Goal: Ask a question

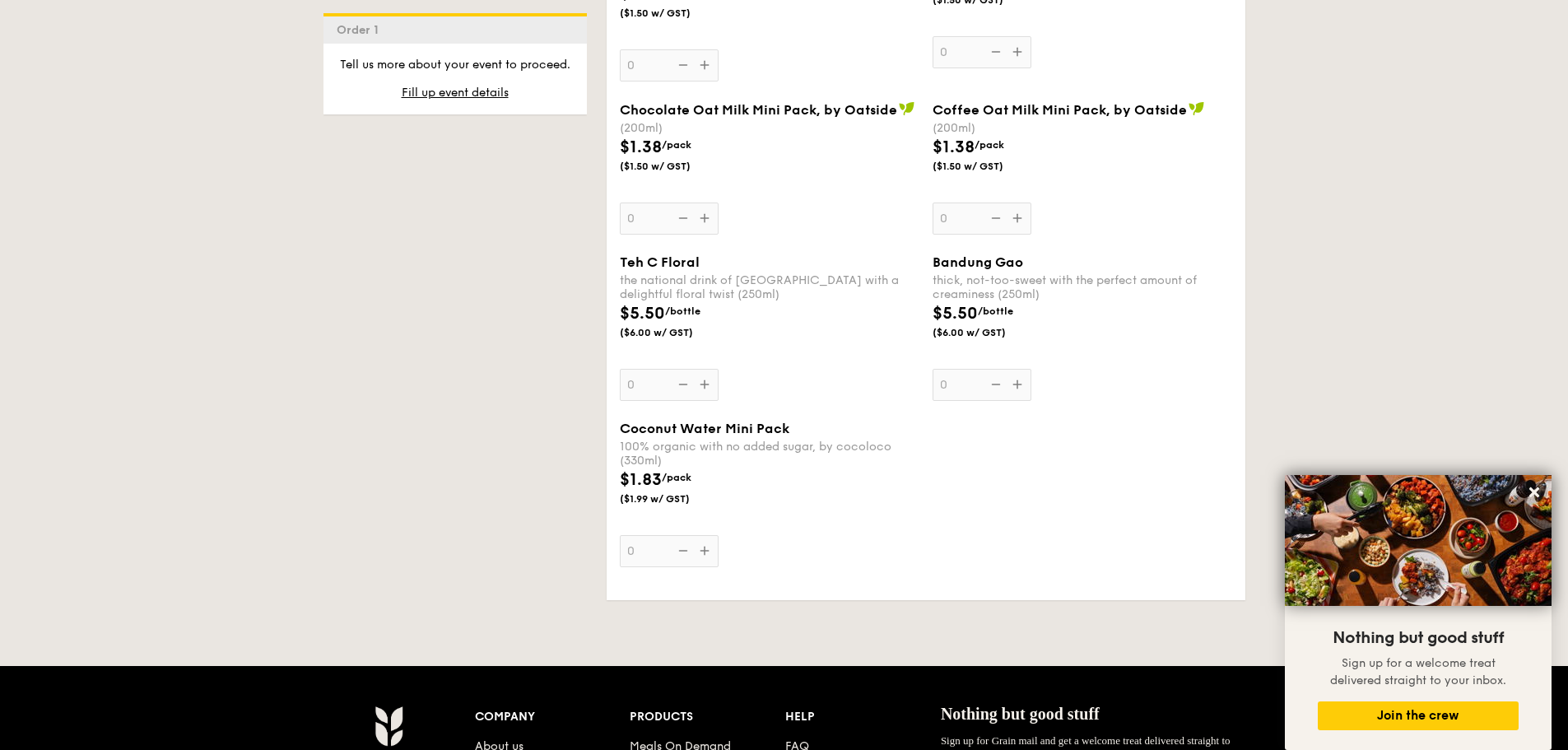
scroll to position [3375, 0]
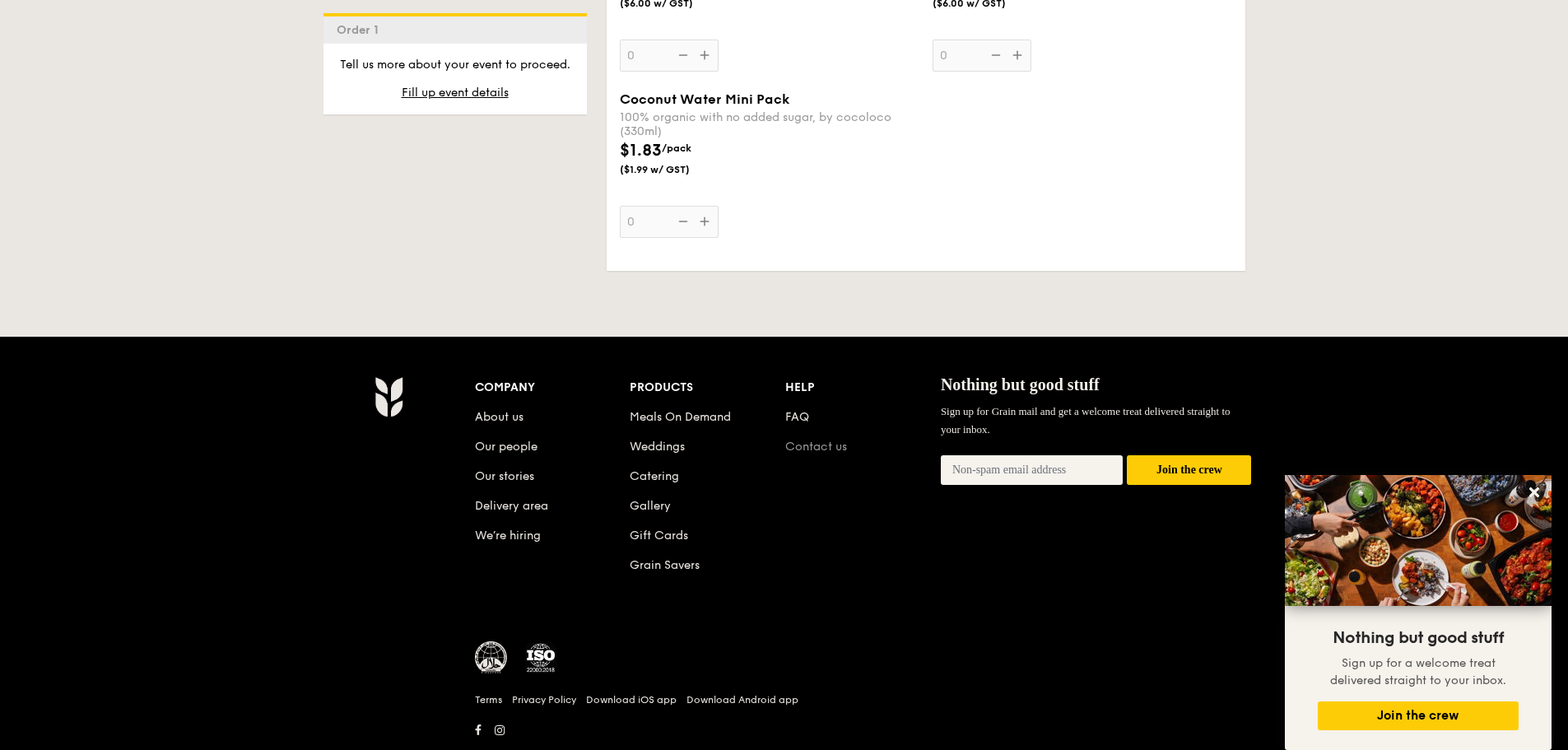
click at [808, 442] on link "Contact us" at bounding box center [816, 447] width 62 height 14
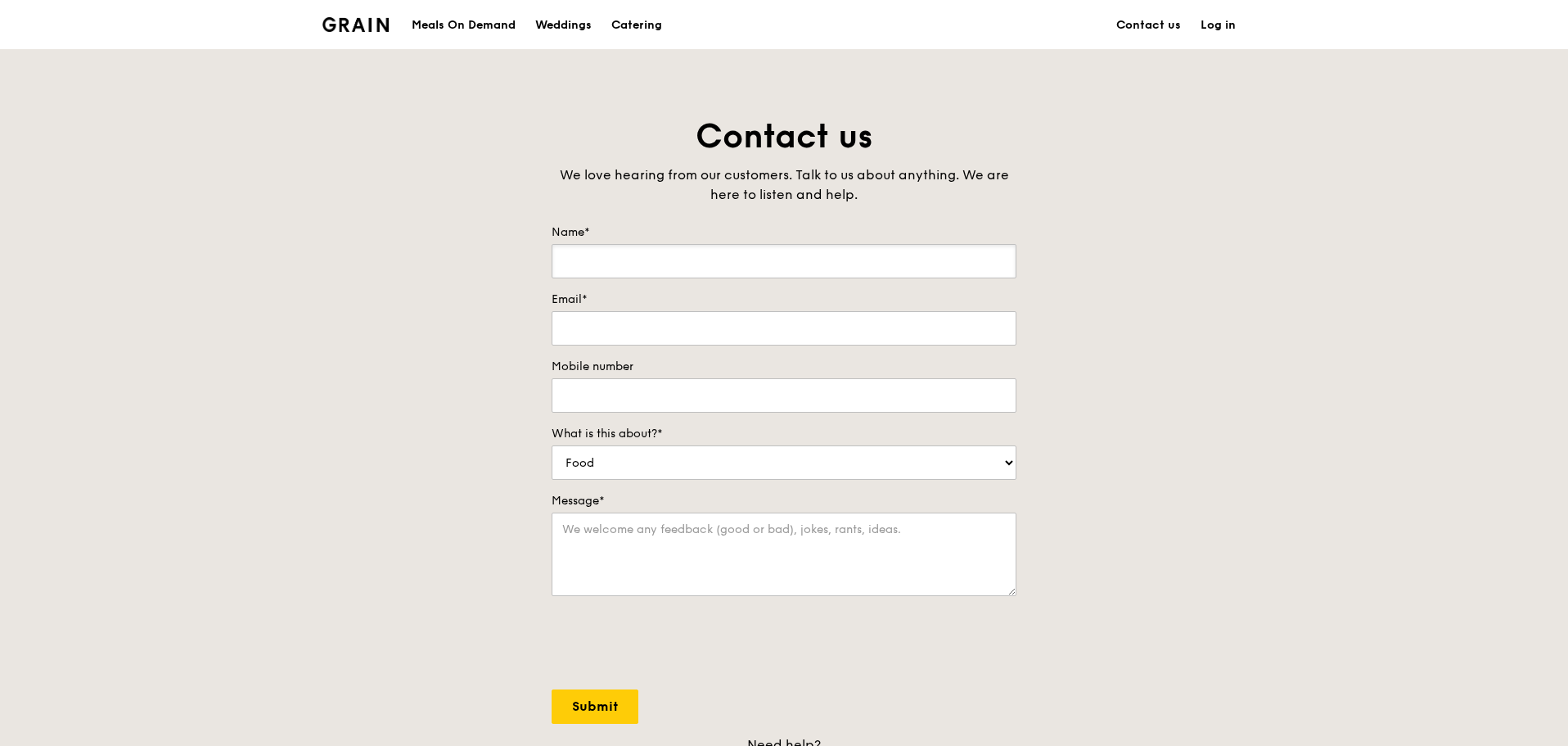
click at [582, 258] on input "Name*" at bounding box center [784, 261] width 465 height 34
click at [563, 264] on input "midah" at bounding box center [784, 261] width 465 height 34
click at [620, 260] on input "Midah" at bounding box center [784, 261] width 465 height 34
type input "[PERSON_NAME]"
click at [570, 323] on input "Email*" at bounding box center [784, 328] width 465 height 34
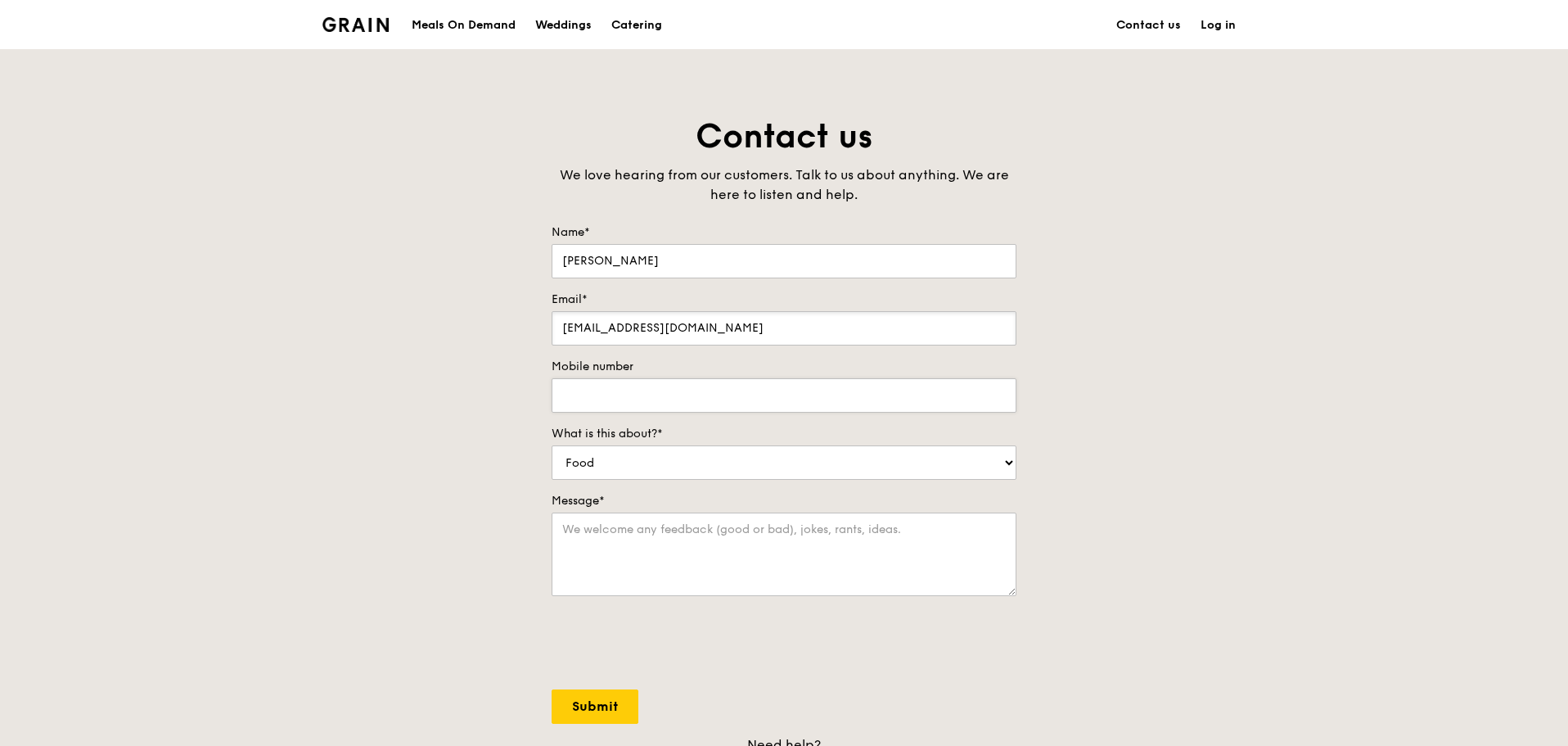
type input "[EMAIL_ADDRESS][DOMAIN_NAME]"
click at [602, 398] on input "Mobile number" at bounding box center [784, 396] width 465 height 34
click at [578, 396] on input "8114058" at bounding box center [784, 396] width 465 height 34
type input "81114058"
click at [1004, 457] on select "Food Service Billing/Payment Catering Others" at bounding box center [784, 462] width 465 height 34
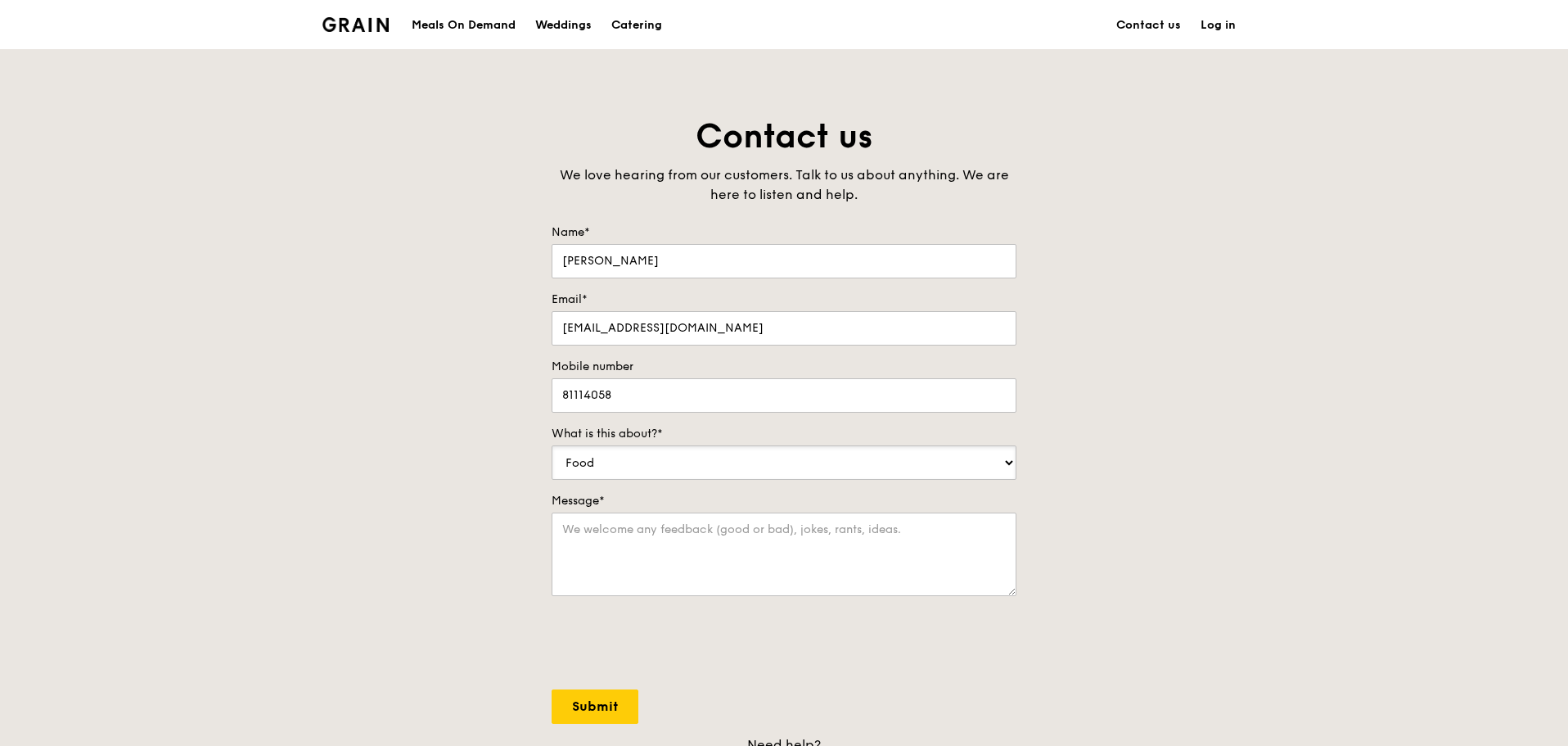
select select "Catering"
click at [552, 445] on select "Food Service Billing/Payment Catering Others" at bounding box center [784, 462] width 465 height 34
click at [570, 534] on textarea "Message*" at bounding box center [784, 555] width 465 height 84
type textarea "I a"
drag, startPoint x: 582, startPoint y: 534, endPoint x: 559, endPoint y: 531, distance: 23.2
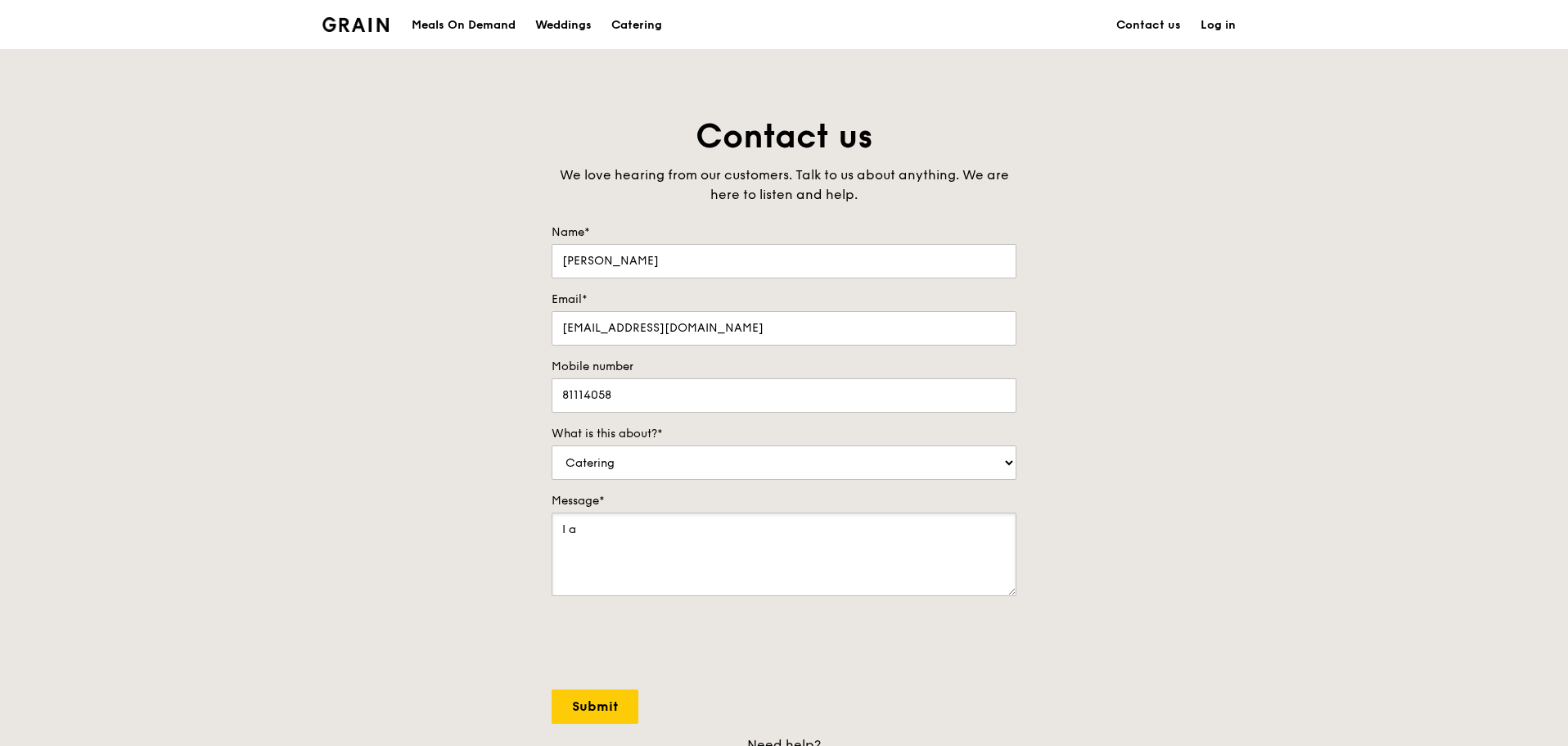
click at [559, 531] on textarea "I a" at bounding box center [784, 555] width 465 height 84
click at [757, 532] on textarea "Hi there, I'm from Temasek Polytechi" at bounding box center [784, 555] width 465 height 84
click at [774, 529] on textarea "Hi there, I'm from Temasek Polytechni" at bounding box center [784, 555] width 465 height 84
drag, startPoint x: 600, startPoint y: 543, endPoint x: 615, endPoint y: 546, distance: 15.3
click at [615, 546] on textarea "Hi there, I'm from Temasek Polytechnic and looking for catering on 17 Sept for …" at bounding box center [784, 555] width 465 height 84
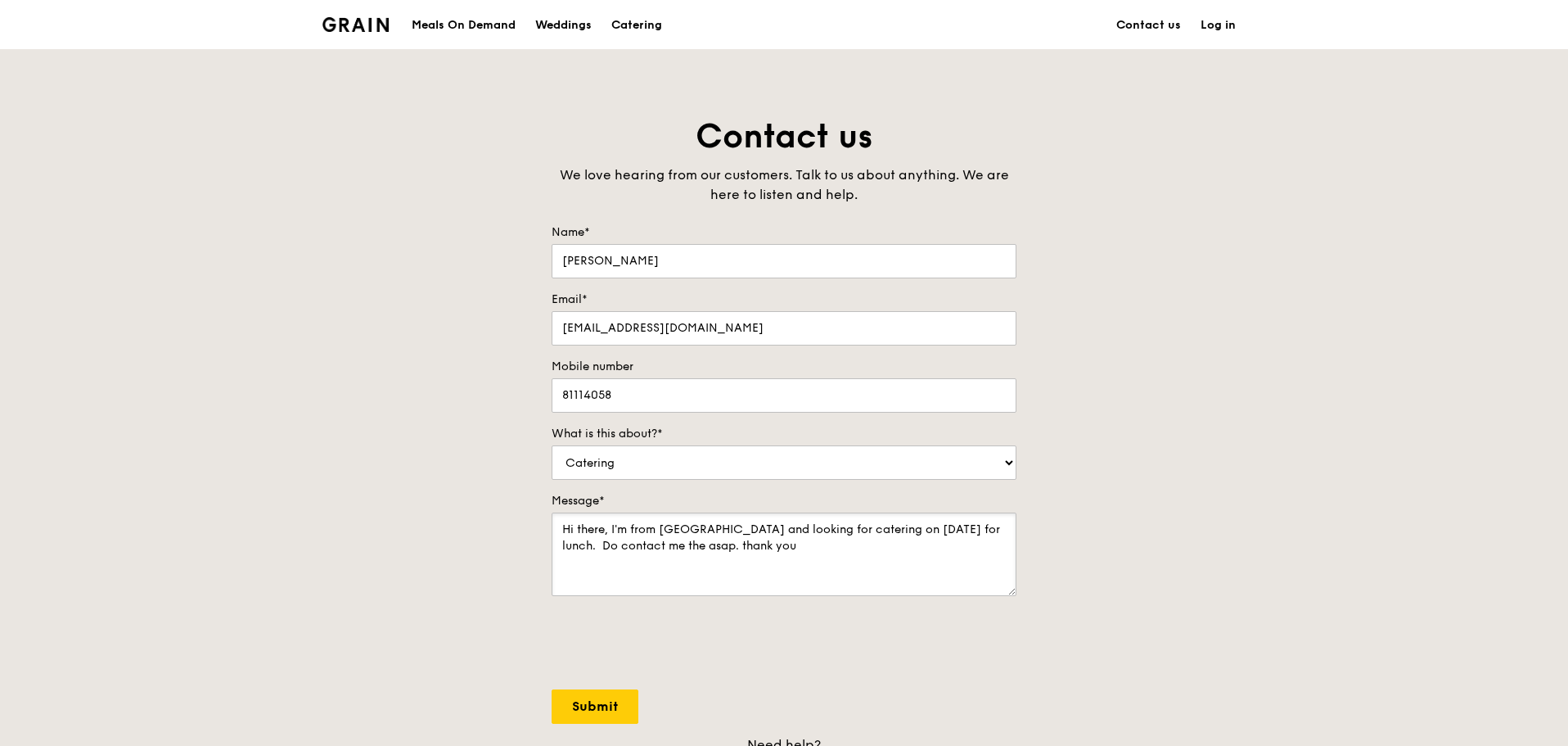
type textarea "Hi there, I'm from Temasek Polytechnic and looking for catering on 17 Sept for …"
click at [594, 698] on input "Submit" at bounding box center [595, 707] width 87 height 34
select select "Food"
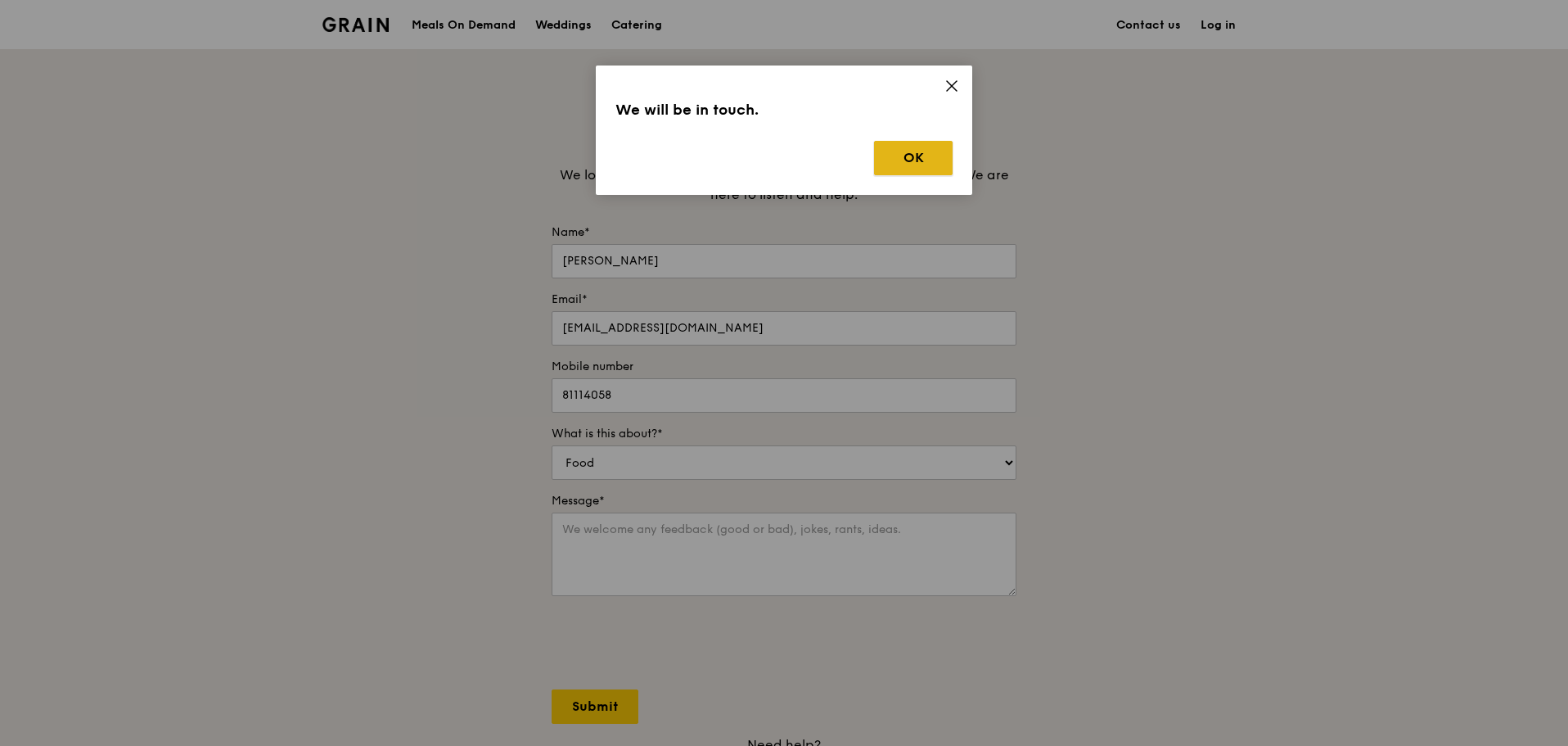
click at [908, 150] on button "OK" at bounding box center [913, 158] width 79 height 34
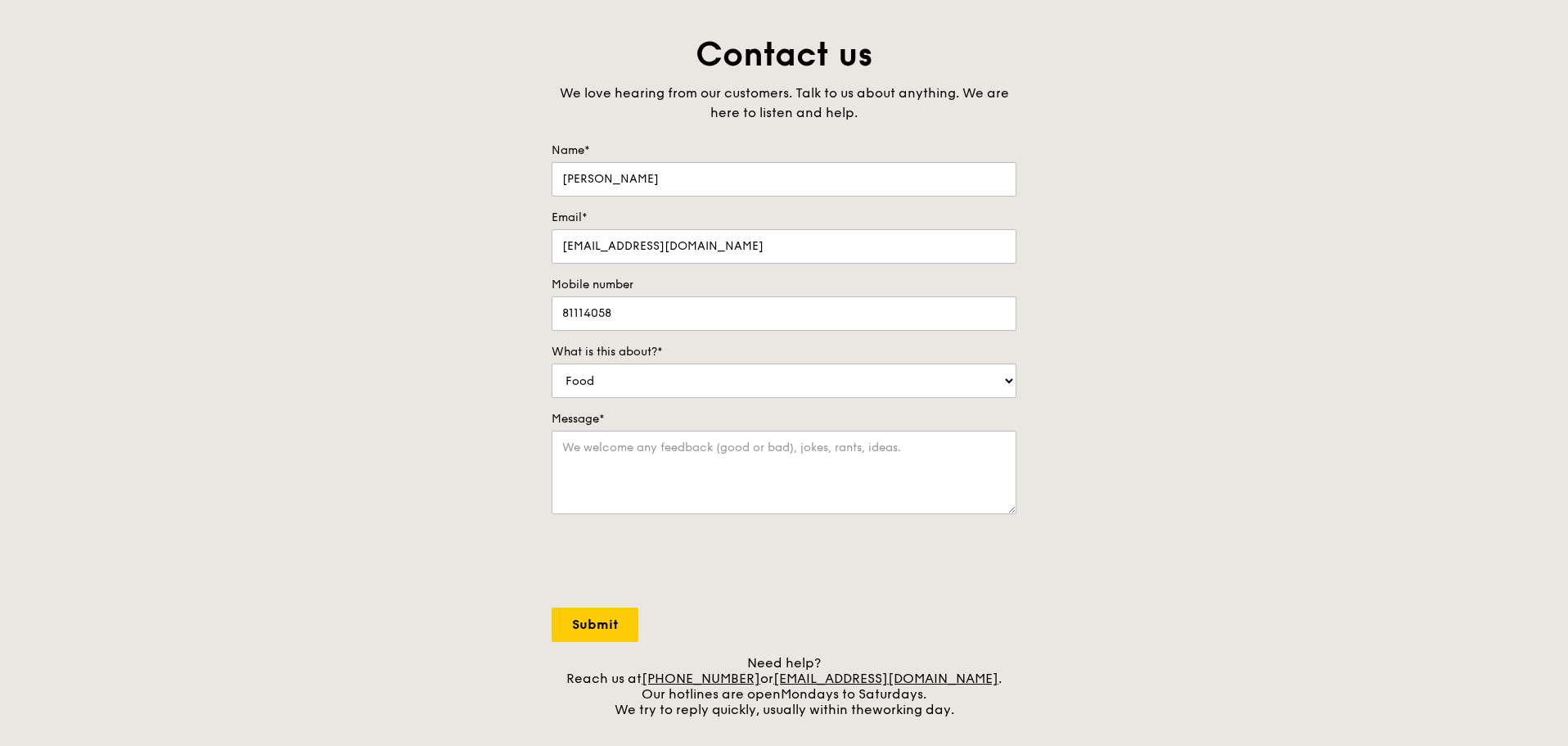
scroll to position [409, 0]
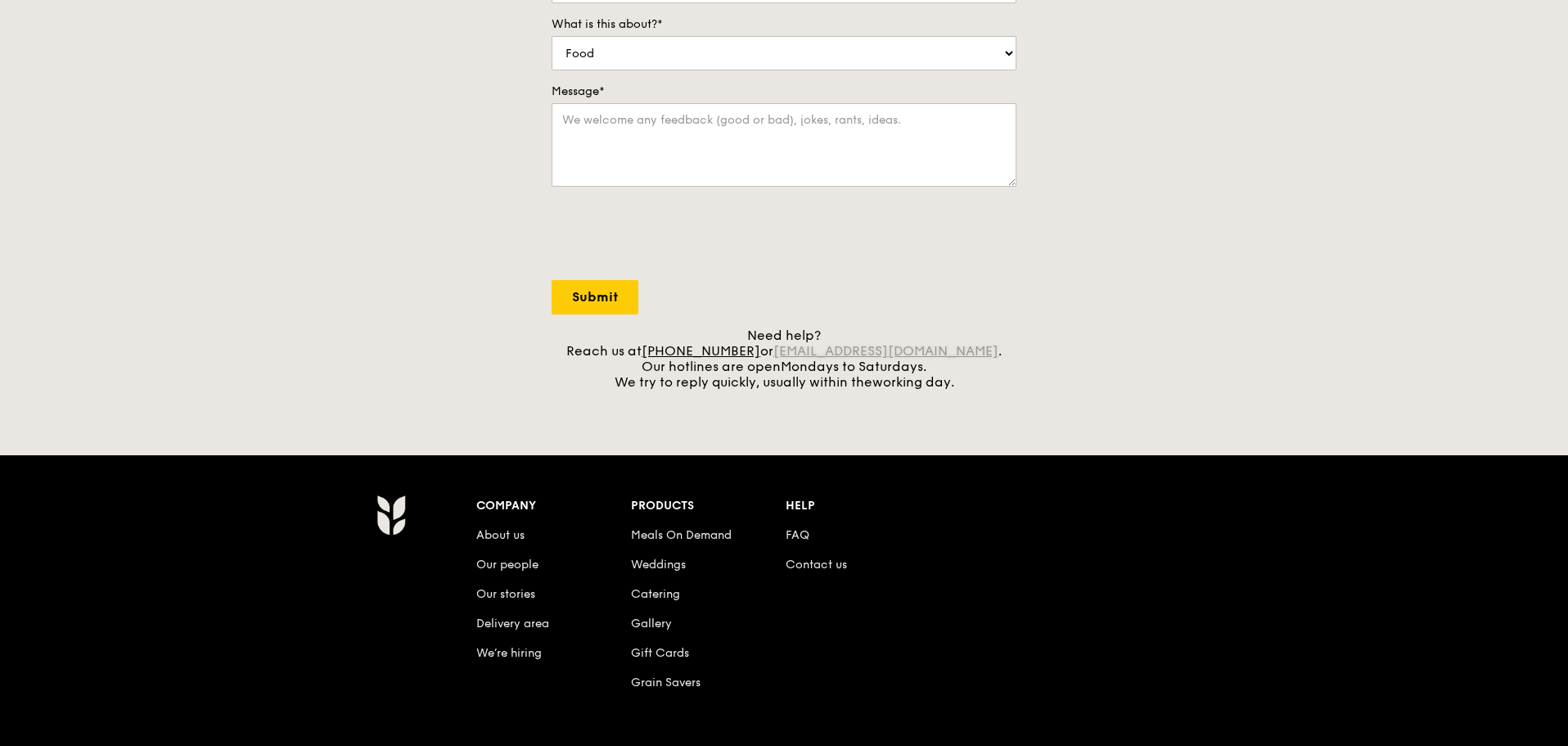
click at [866, 351] on link "concierge@grain.com.sg" at bounding box center [886, 350] width 225 height 15
click at [904, 352] on link "concierge@grain.com.sg" at bounding box center [886, 350] width 225 height 15
